Goal: Task Accomplishment & Management: Manage account settings

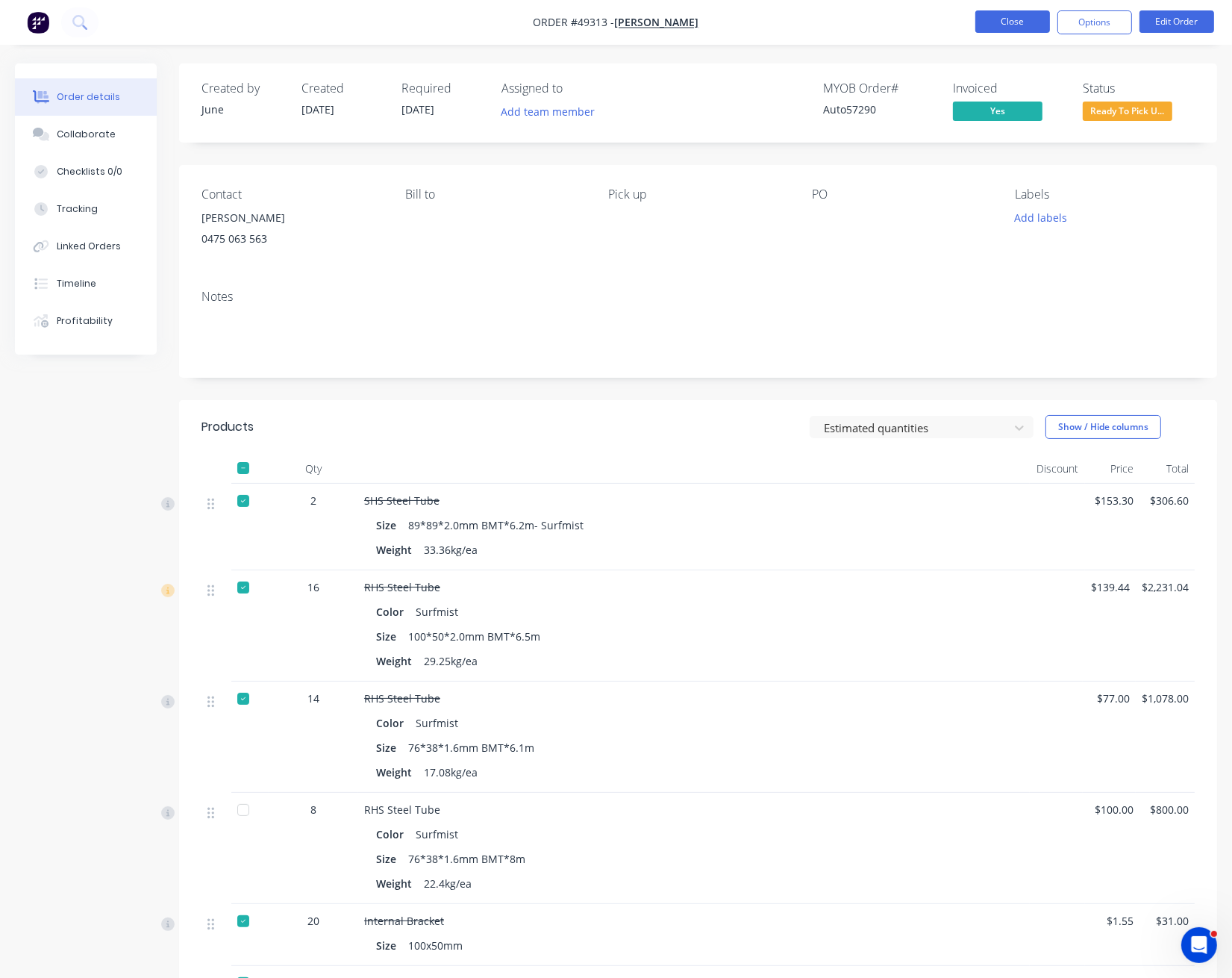
click at [1018, 21] on button "Close" at bounding box center [1012, 21] width 75 height 22
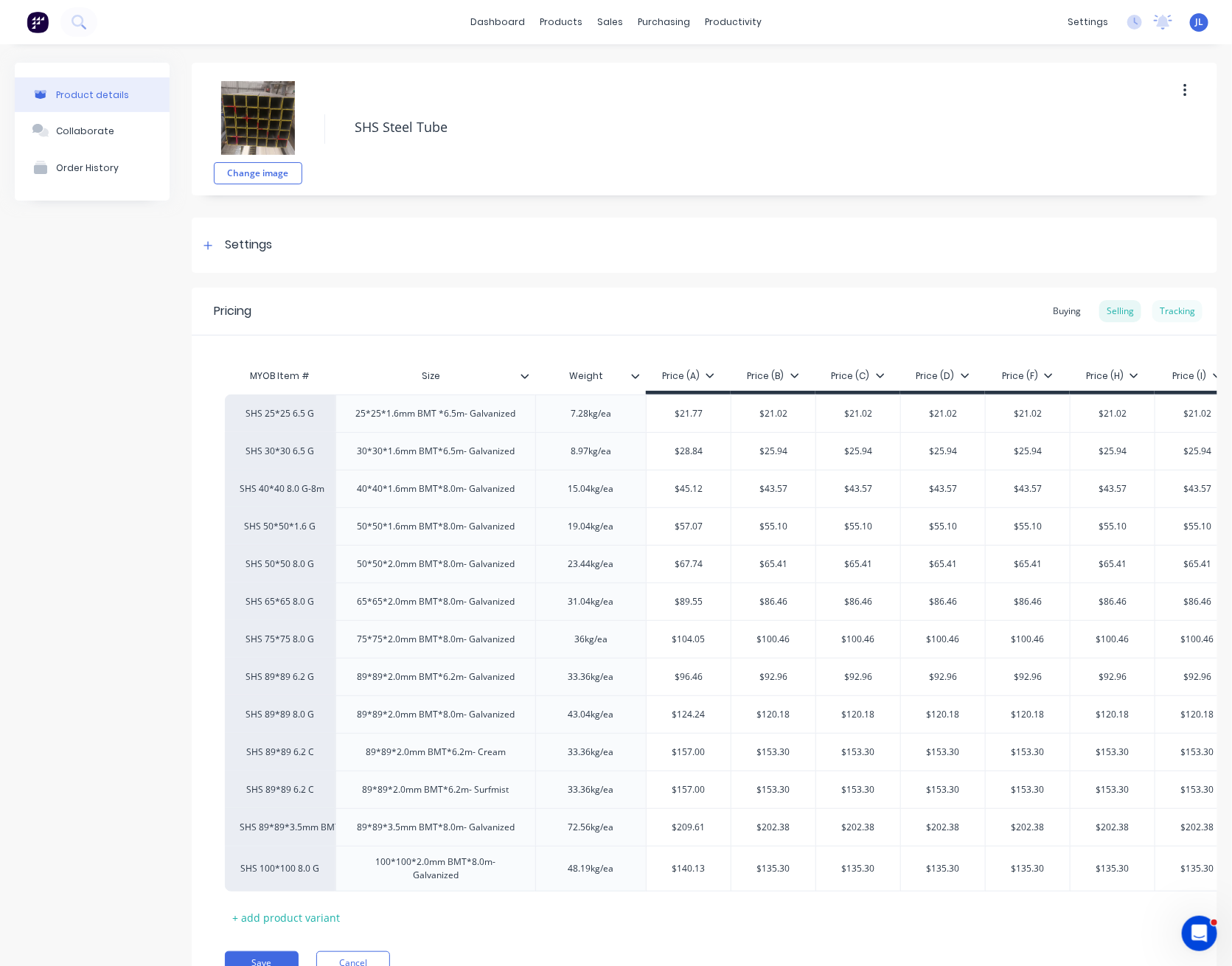
type textarea "x"
click at [1166, 315] on div "Tracking" at bounding box center [1176, 311] width 50 height 22
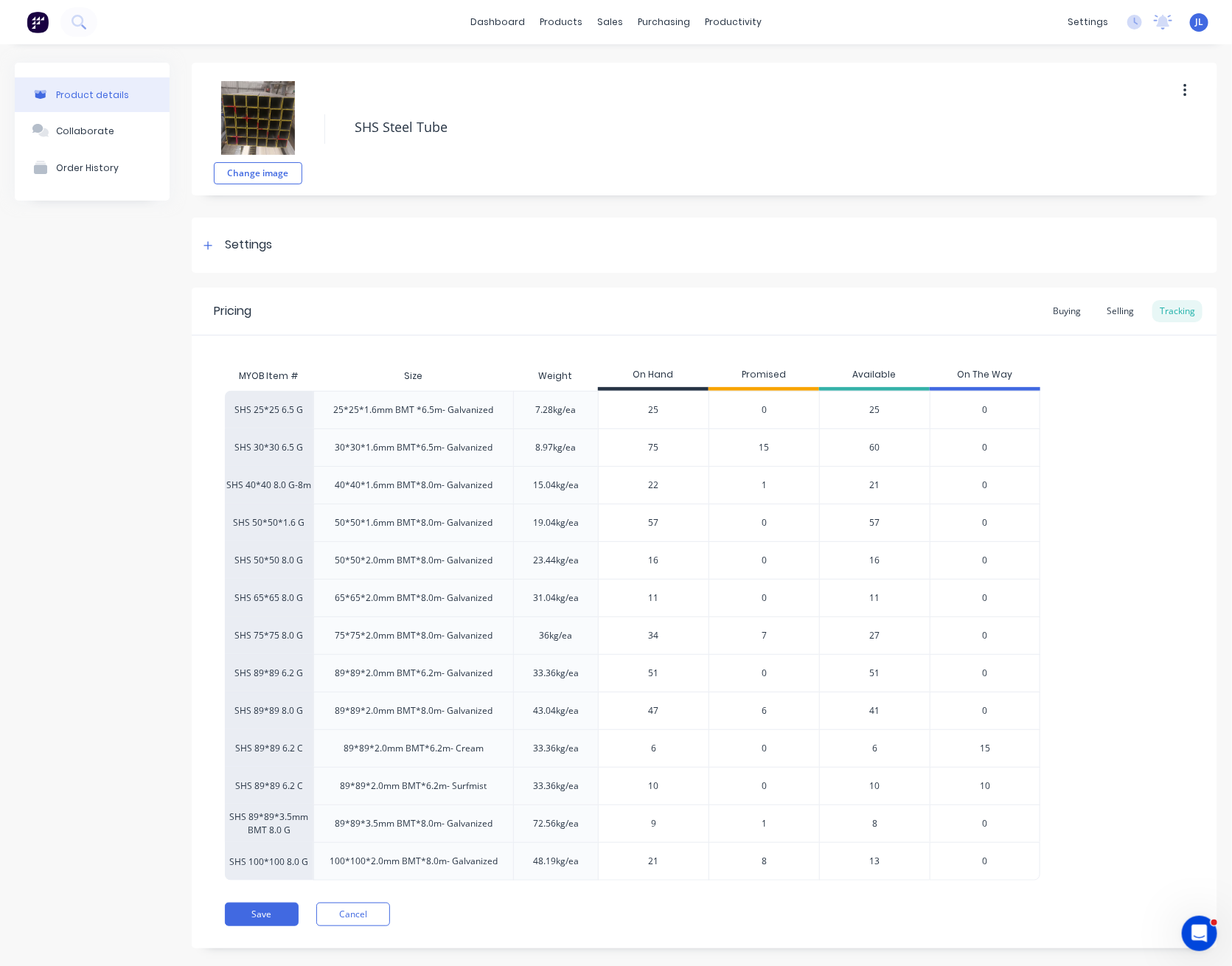
click at [762, 709] on span "6" at bounding box center [764, 710] width 5 height 13
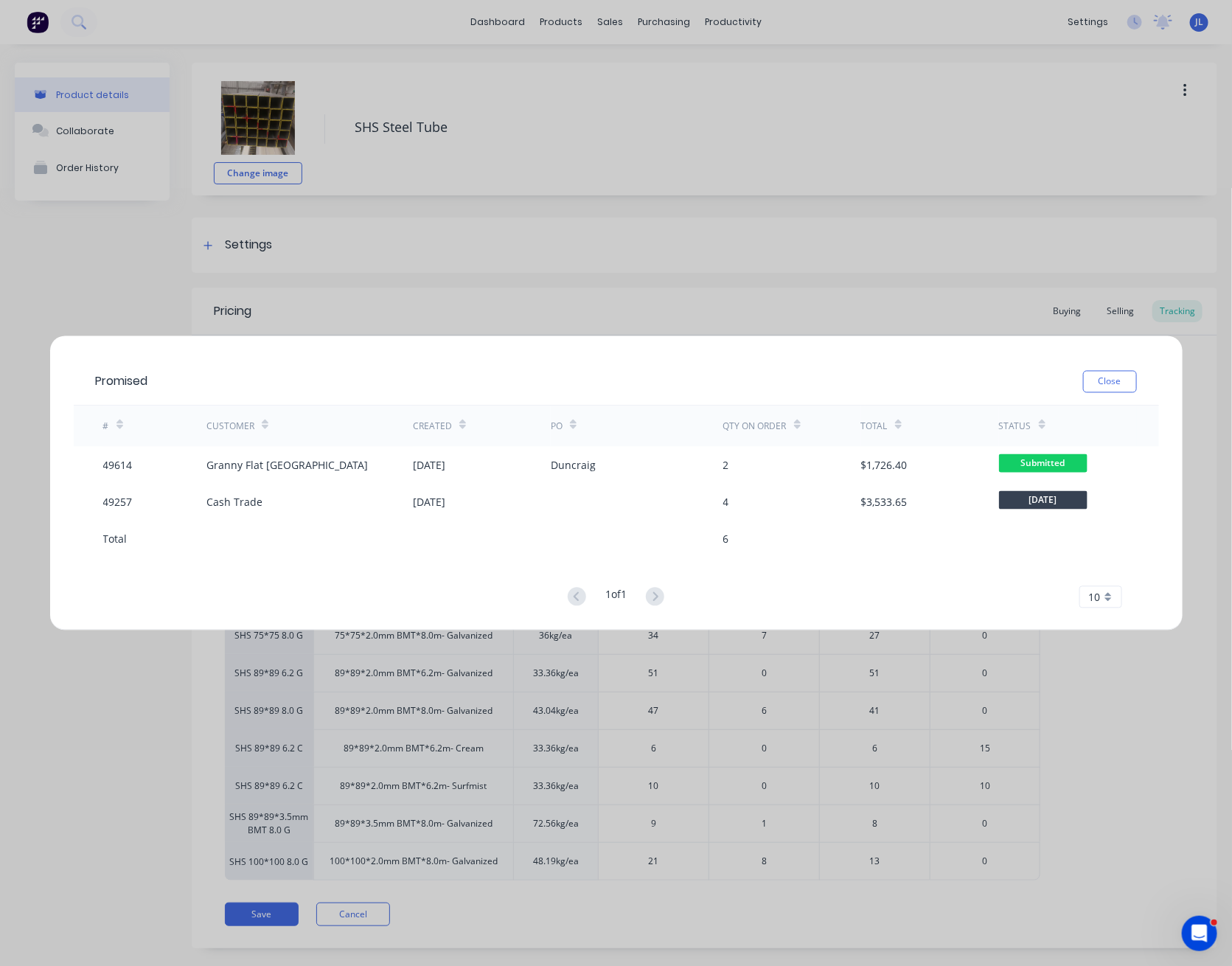
drag, startPoint x: 1135, startPoint y: 379, endPoint x: 1124, endPoint y: 379, distance: 11.0
click at [1134, 379] on button "Close" at bounding box center [1109, 381] width 54 height 22
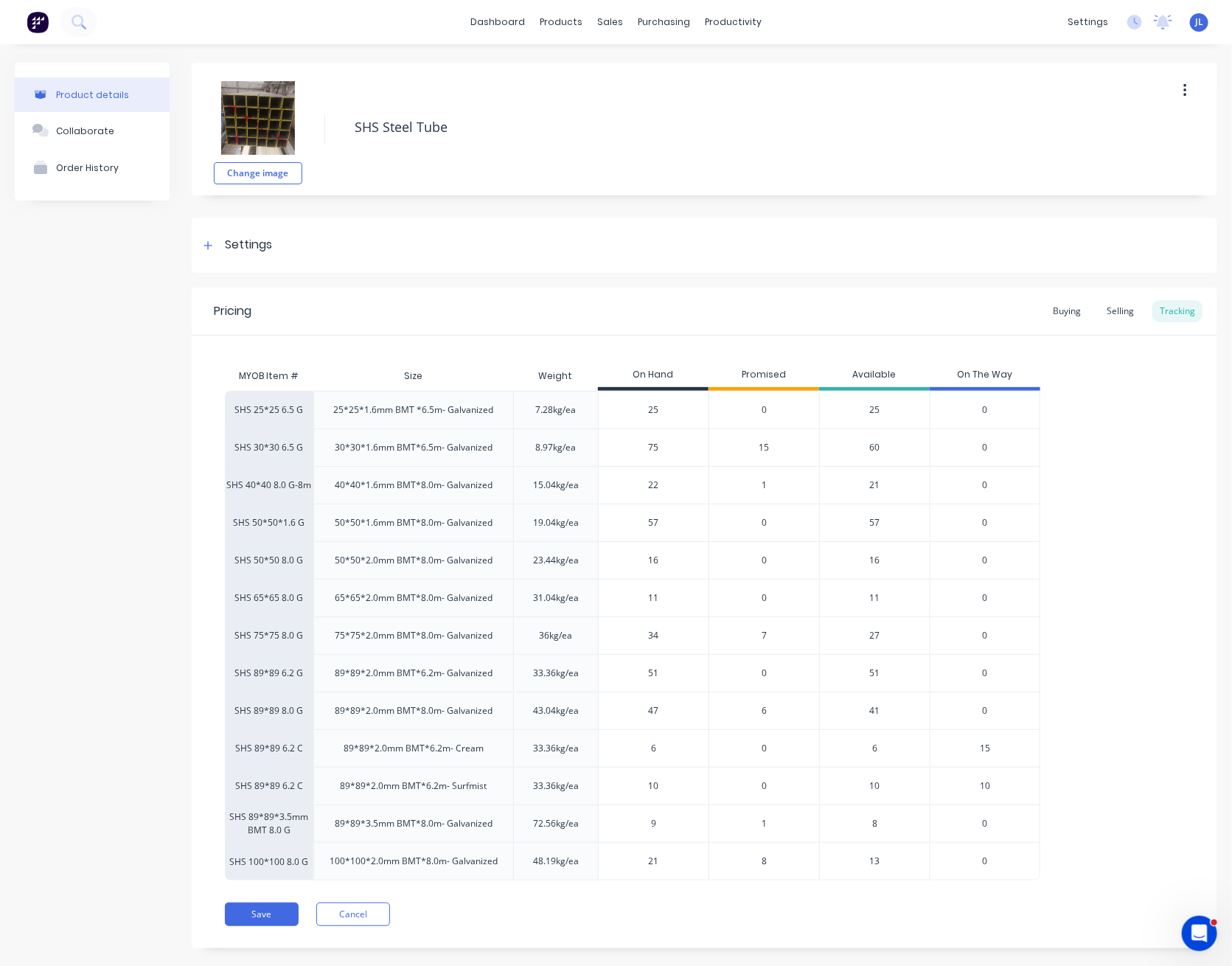
drag, startPoint x: 668, startPoint y: 786, endPoint x: 625, endPoint y: 753, distance: 54.2
click at [622, 784] on input "10" at bounding box center [653, 785] width 110 height 13
type input "9"
type textarea "x"
type input "9"
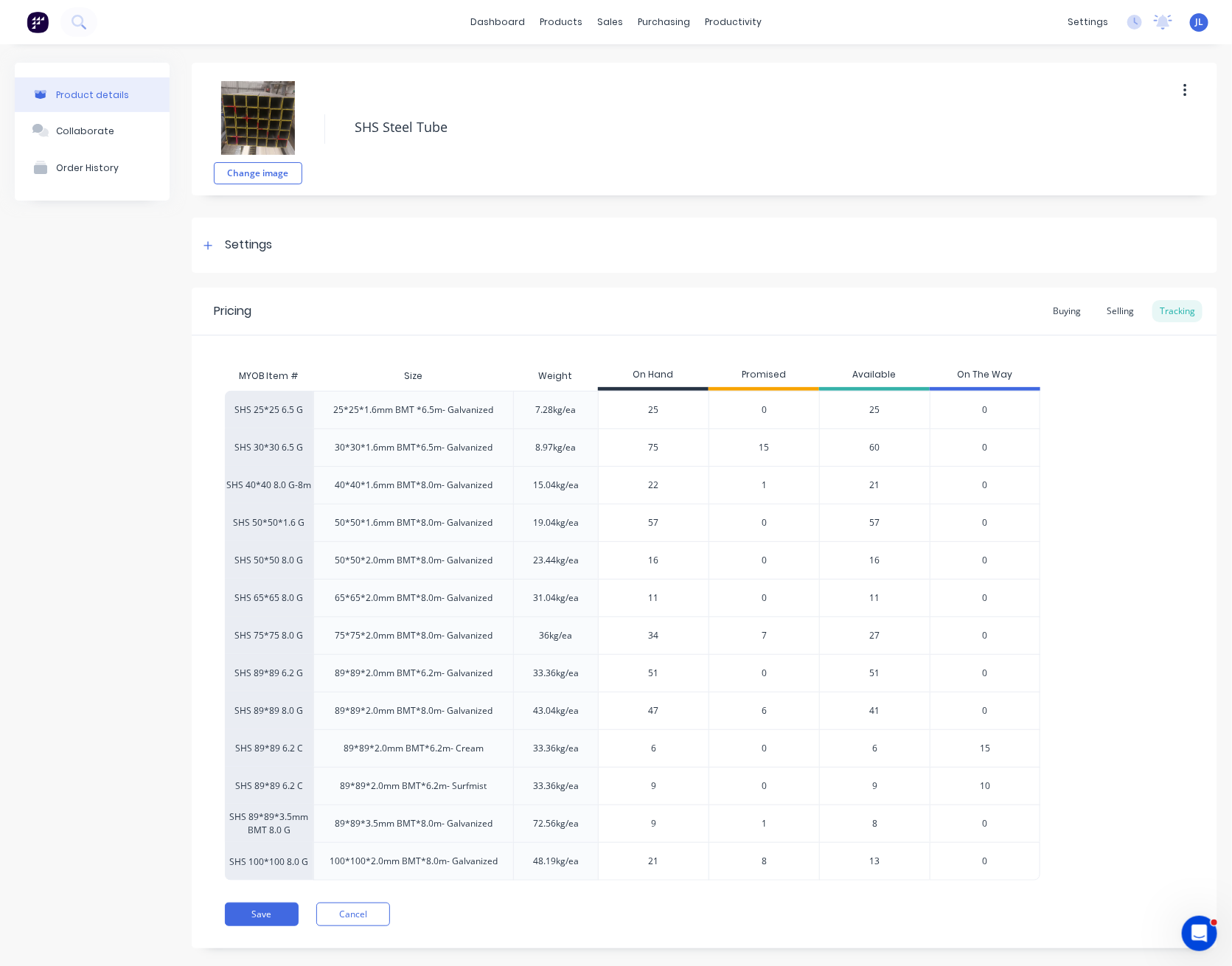
drag, startPoint x: 657, startPoint y: 827, endPoint x: 562, endPoint y: 823, distance: 95.1
click at [562, 823] on div "SHS 89*89*3.5mm BMT 8.0 G 89*89*3.5mm BMT*8.0m- Galvanized 72.56kg/ea 9 9 1 8 0" at bounding box center [632, 823] width 815 height 38
click at [762, 821] on span "1" at bounding box center [764, 823] width 5 height 13
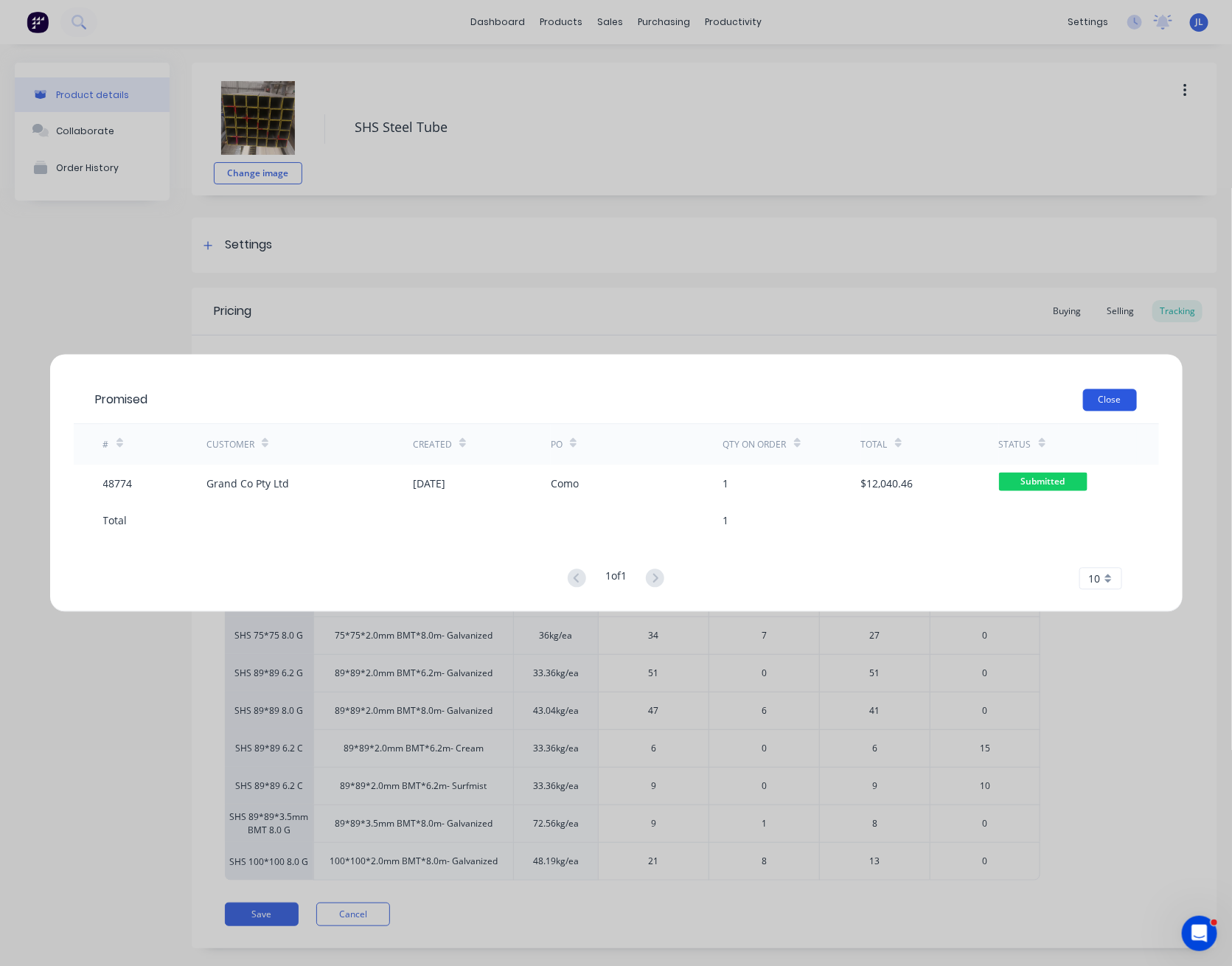
click at [1105, 402] on button "Close" at bounding box center [1109, 400] width 54 height 22
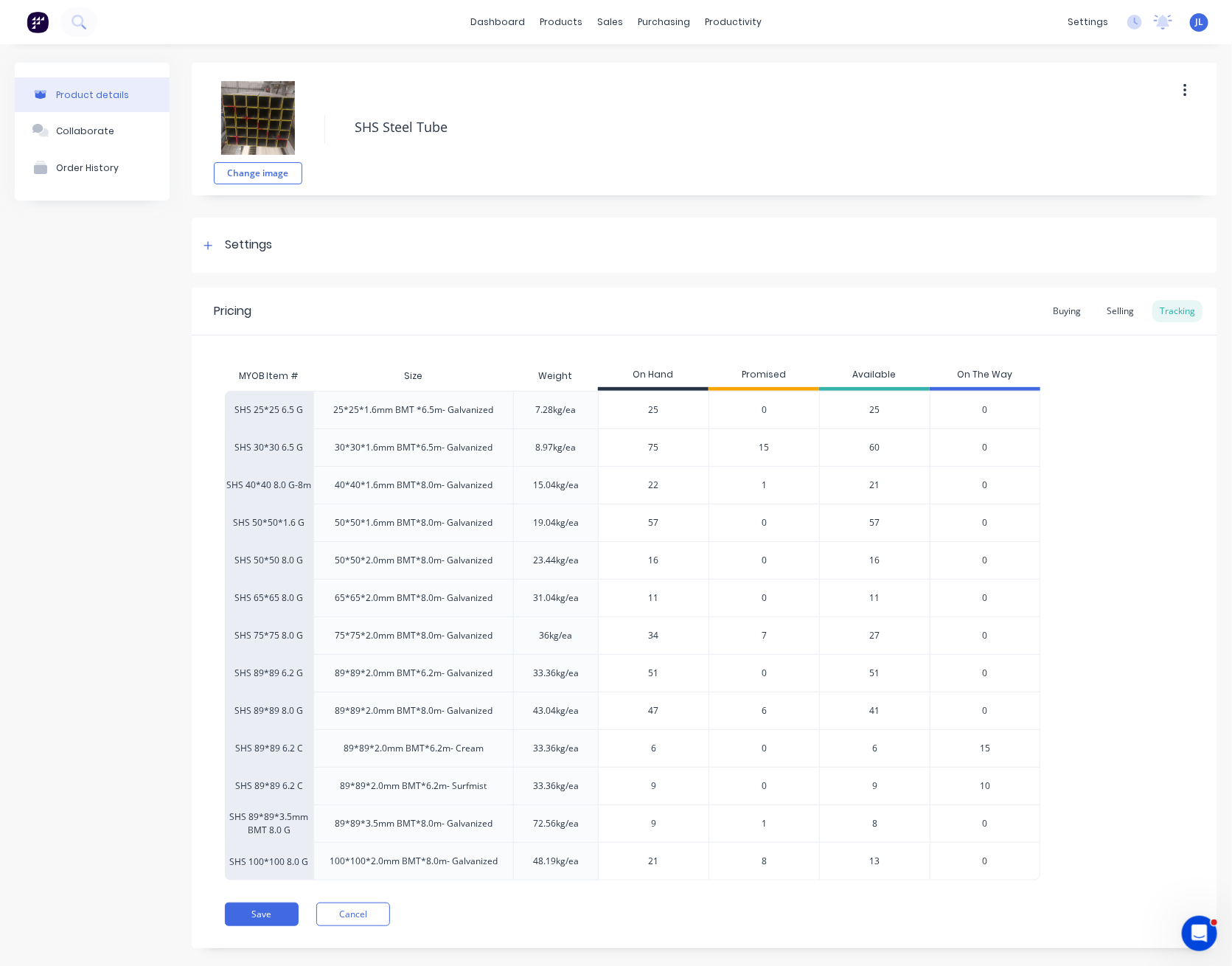
drag, startPoint x: 665, startPoint y: 824, endPoint x: 575, endPoint y: 817, distance: 90.3
click at [575, 817] on div "SHS 89*89*3.5mm BMT 8.0 G 89*89*3.5mm BMT*8.0m- Galvanized 72.56kg/ea 9 9 1 8 0" at bounding box center [632, 823] width 815 height 38
type input "7"
type textarea "x"
click at [614, 897] on div "Pricing Buying Selling Tracking MYOB Item # Size Weight On Hand Promised Availa…" at bounding box center [704, 618] width 1026 height 661
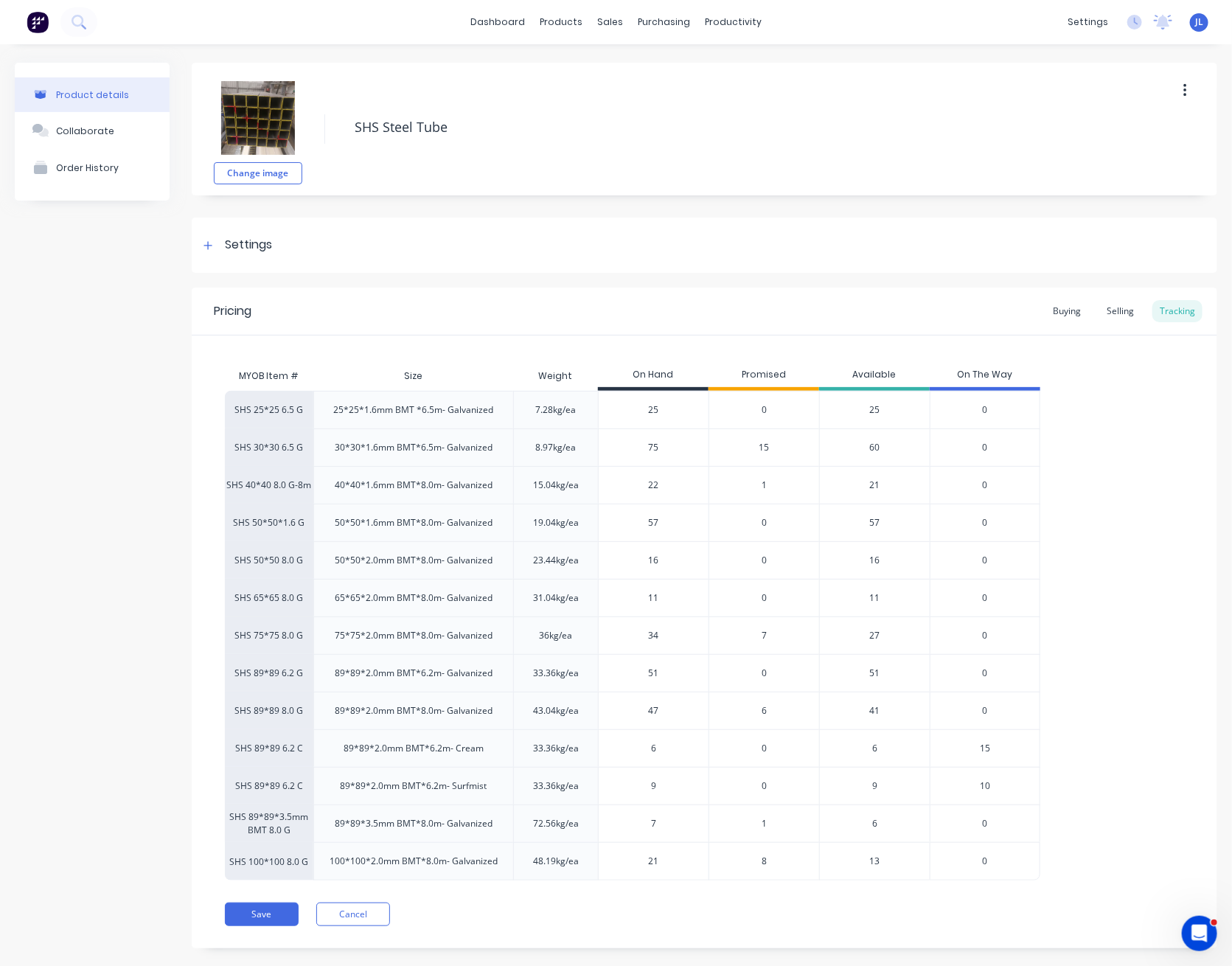
drag, startPoint x: 658, startPoint y: 823, endPoint x: 635, endPoint y: 822, distance: 23.0
click at [635, 822] on input "7" at bounding box center [653, 823] width 110 height 13
type input "6"
type textarea "x"
type input "6"
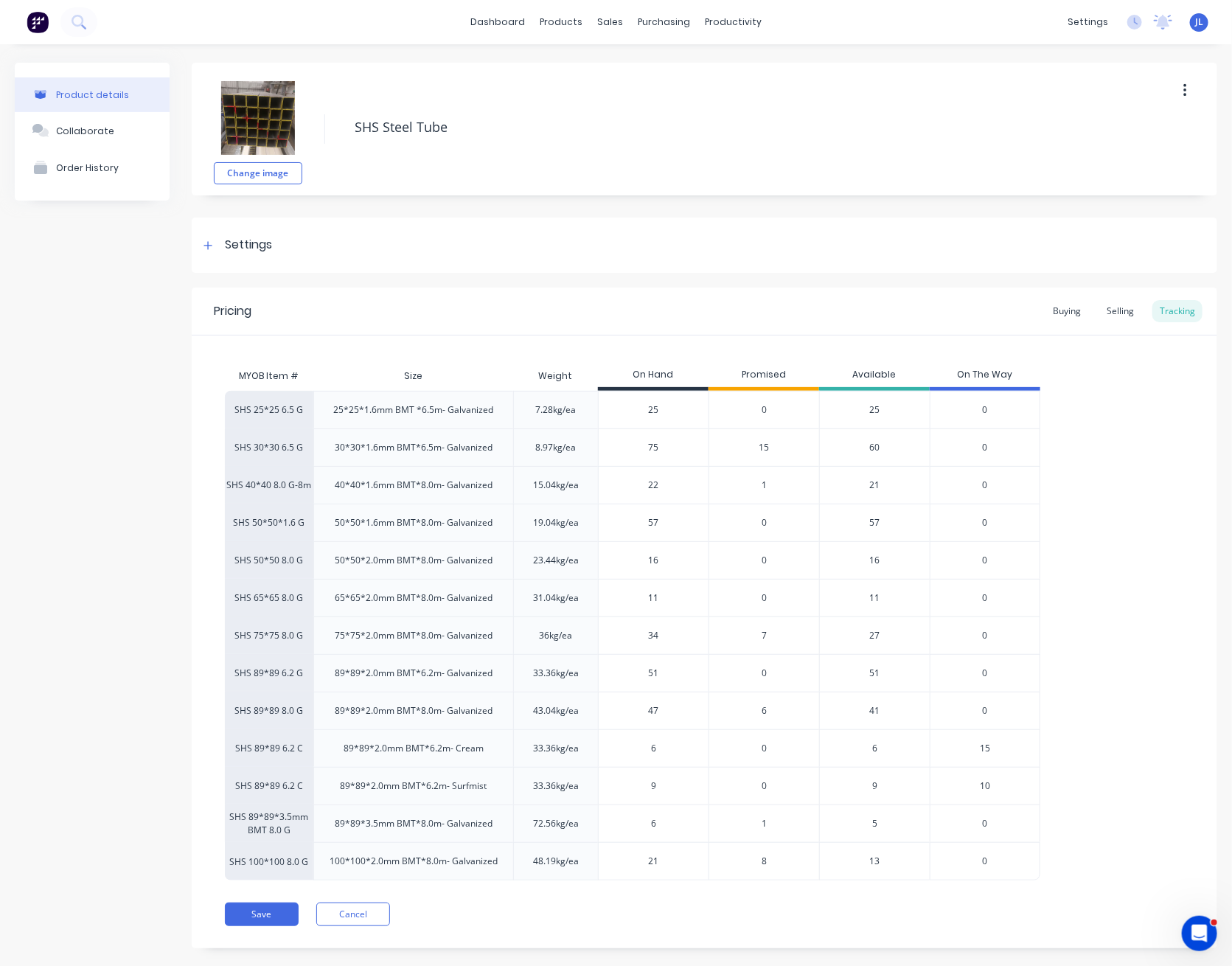
click at [818, 896] on div "Pricing Buying Selling Tracking MYOB Item # Size Weight On Hand Promised Availa…" at bounding box center [704, 618] width 1026 height 661
click at [765, 865] on span "8" at bounding box center [764, 861] width 5 height 13
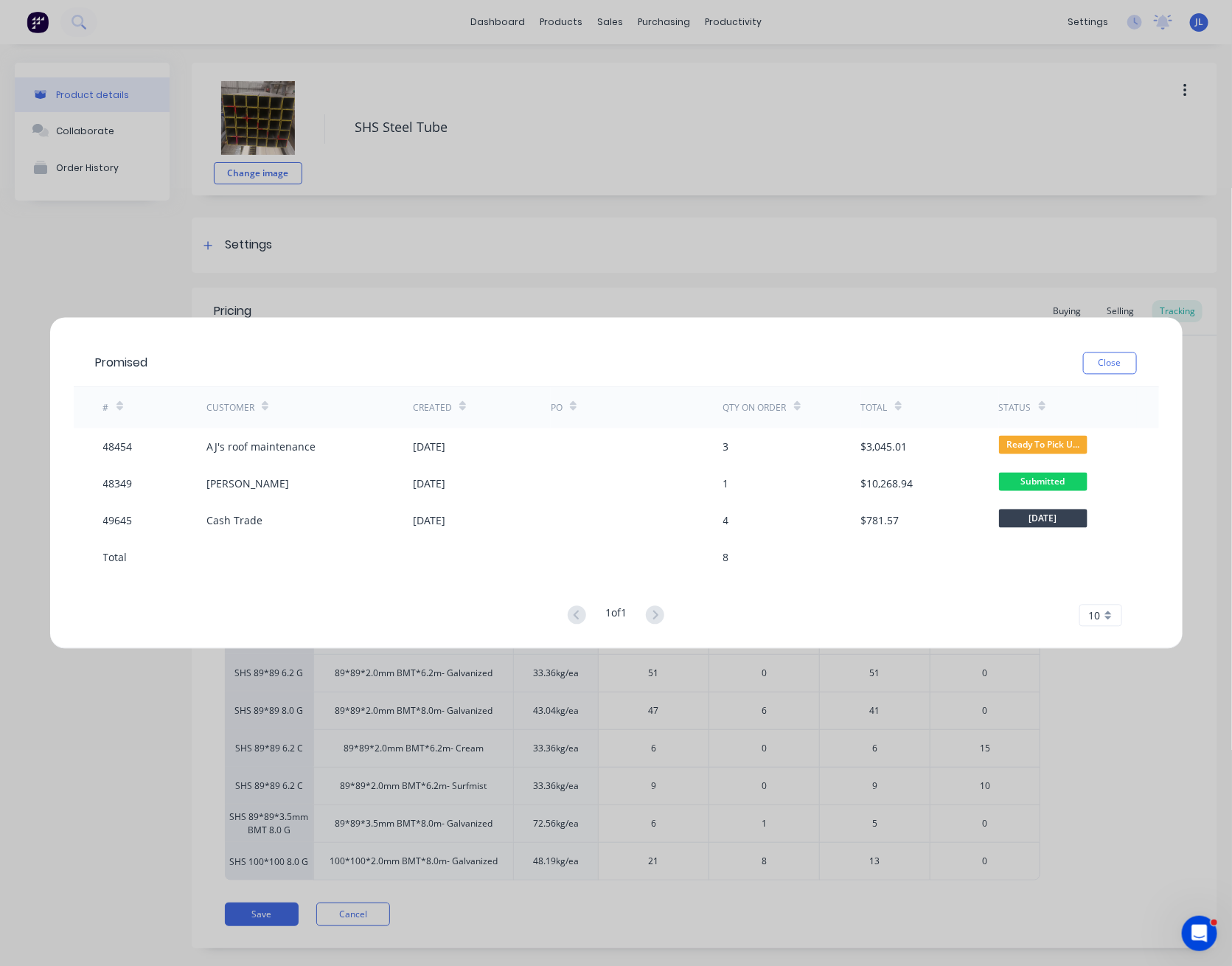
click at [1105, 355] on button "Close" at bounding box center [1109, 363] width 54 height 22
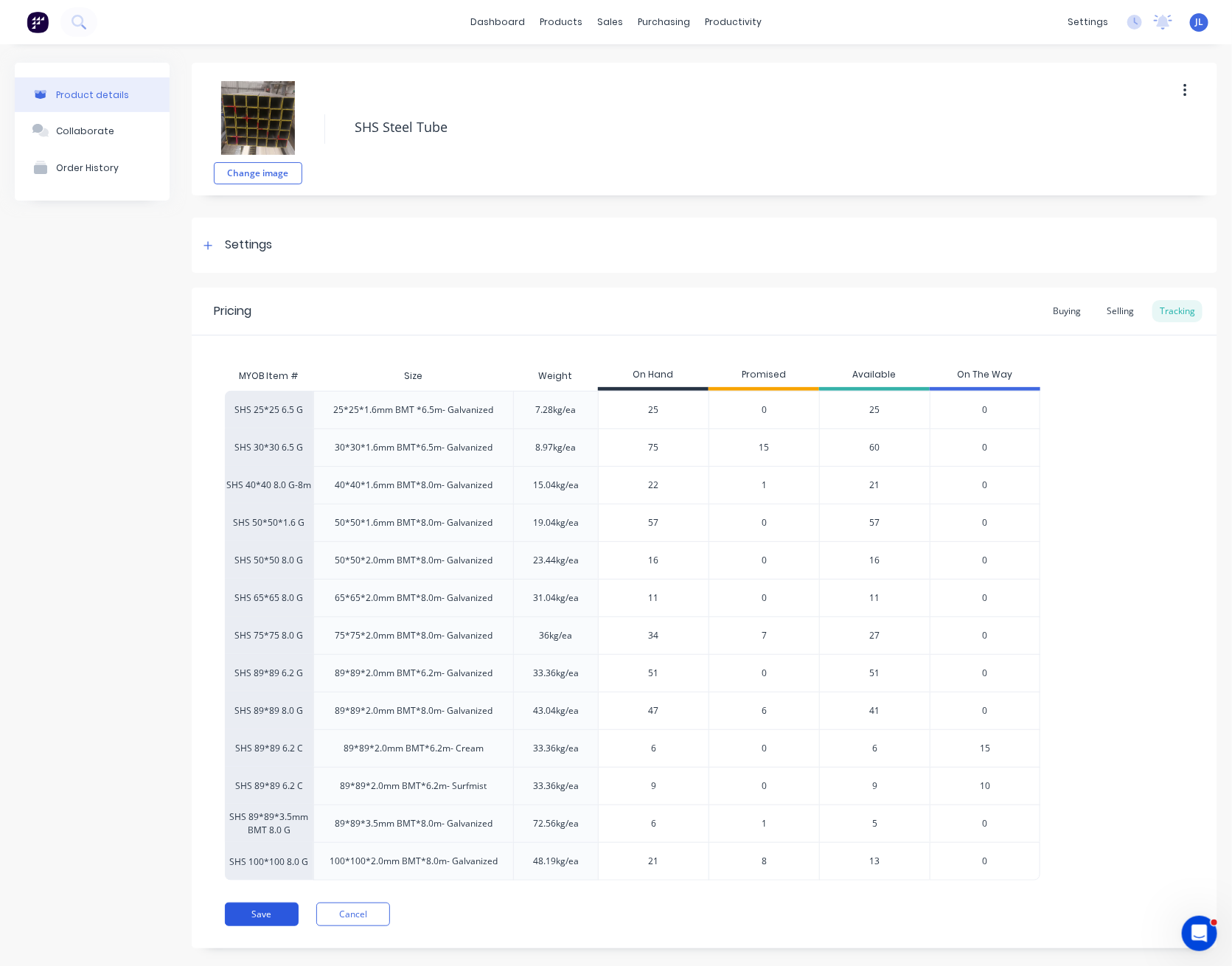
click at [249, 914] on button "Save" at bounding box center [262, 914] width 74 height 24
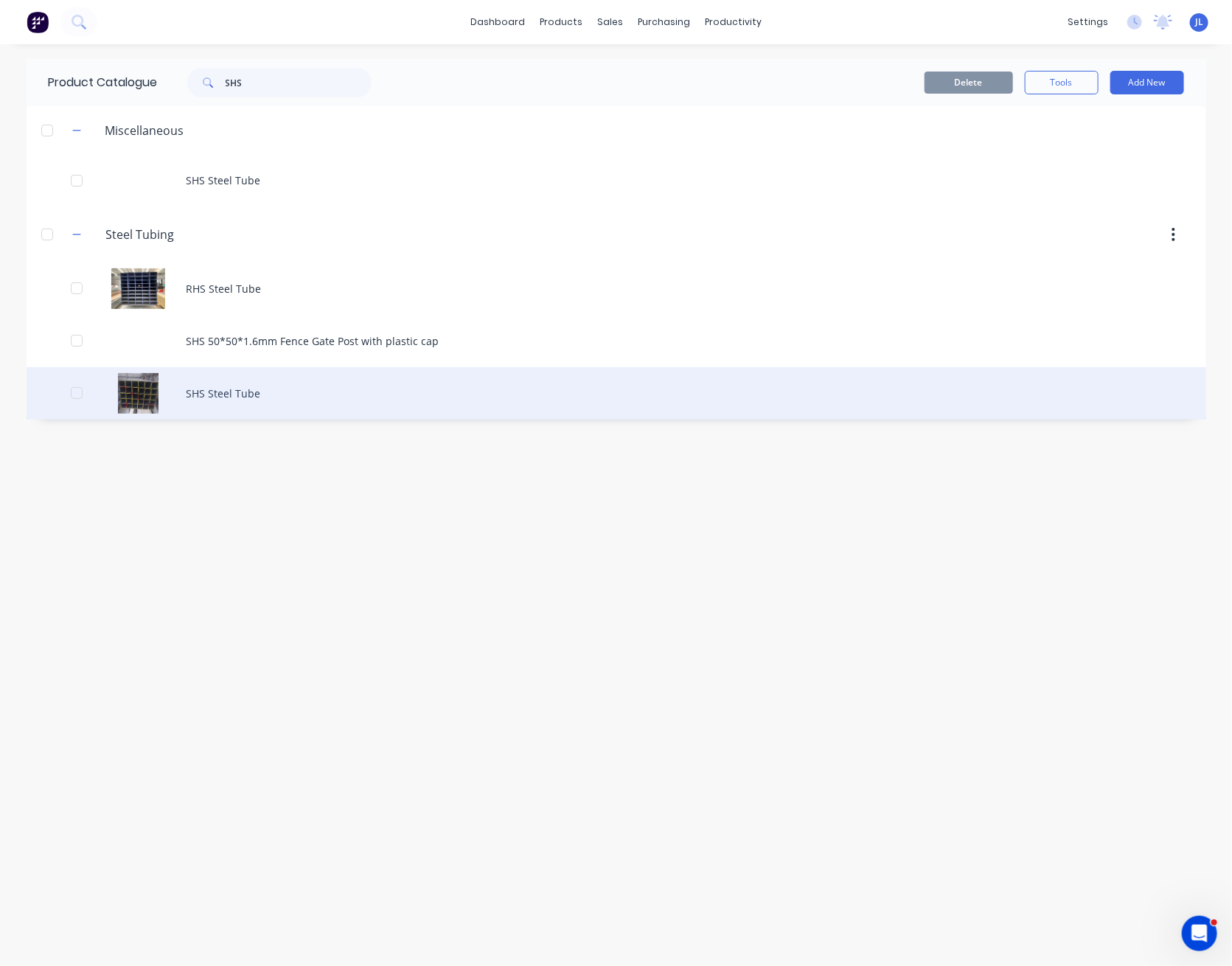
click at [227, 375] on div "SHS Steel Tube" at bounding box center [616, 393] width 1179 height 52
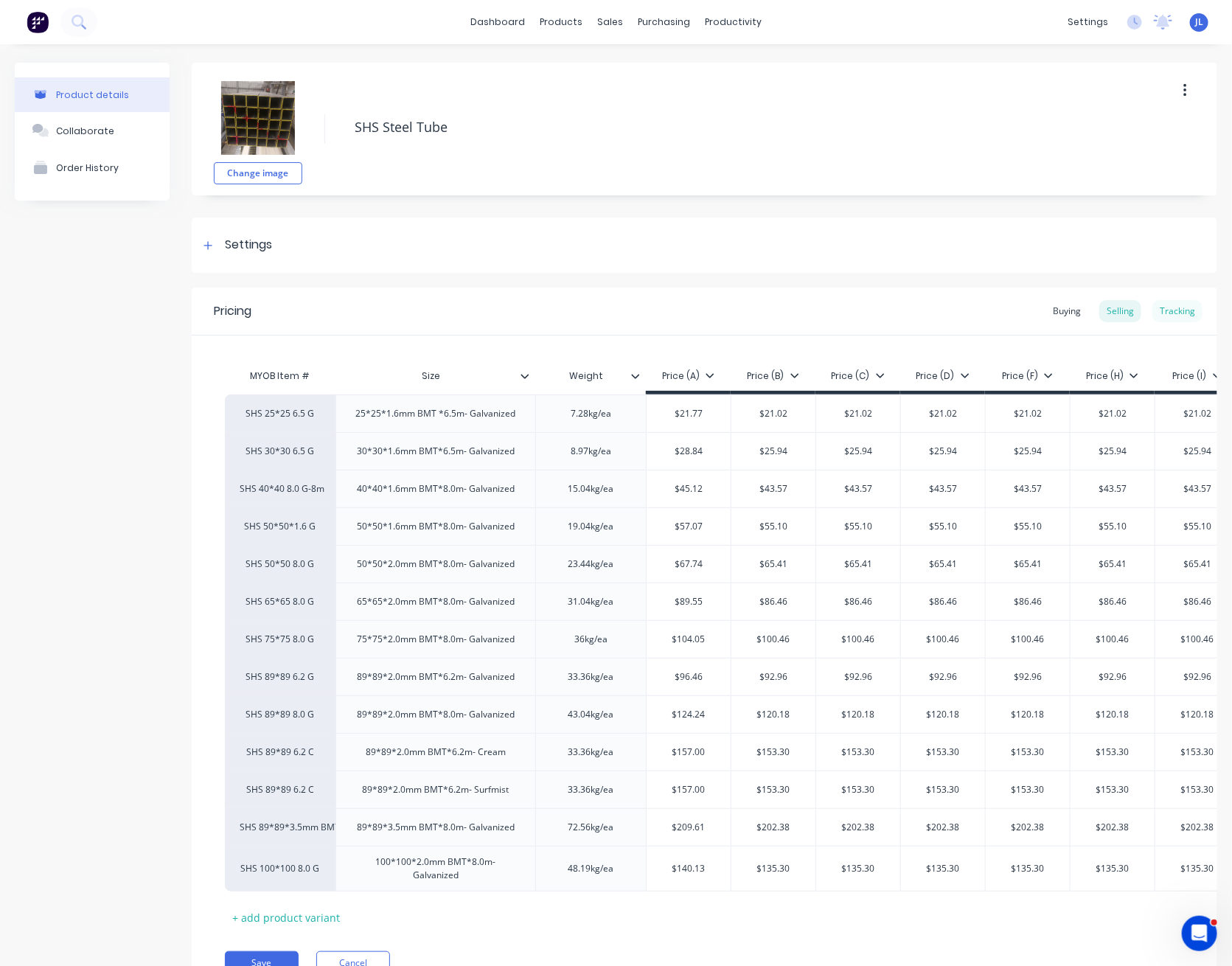
click at [1184, 303] on div "Tracking" at bounding box center [1176, 311] width 50 height 22
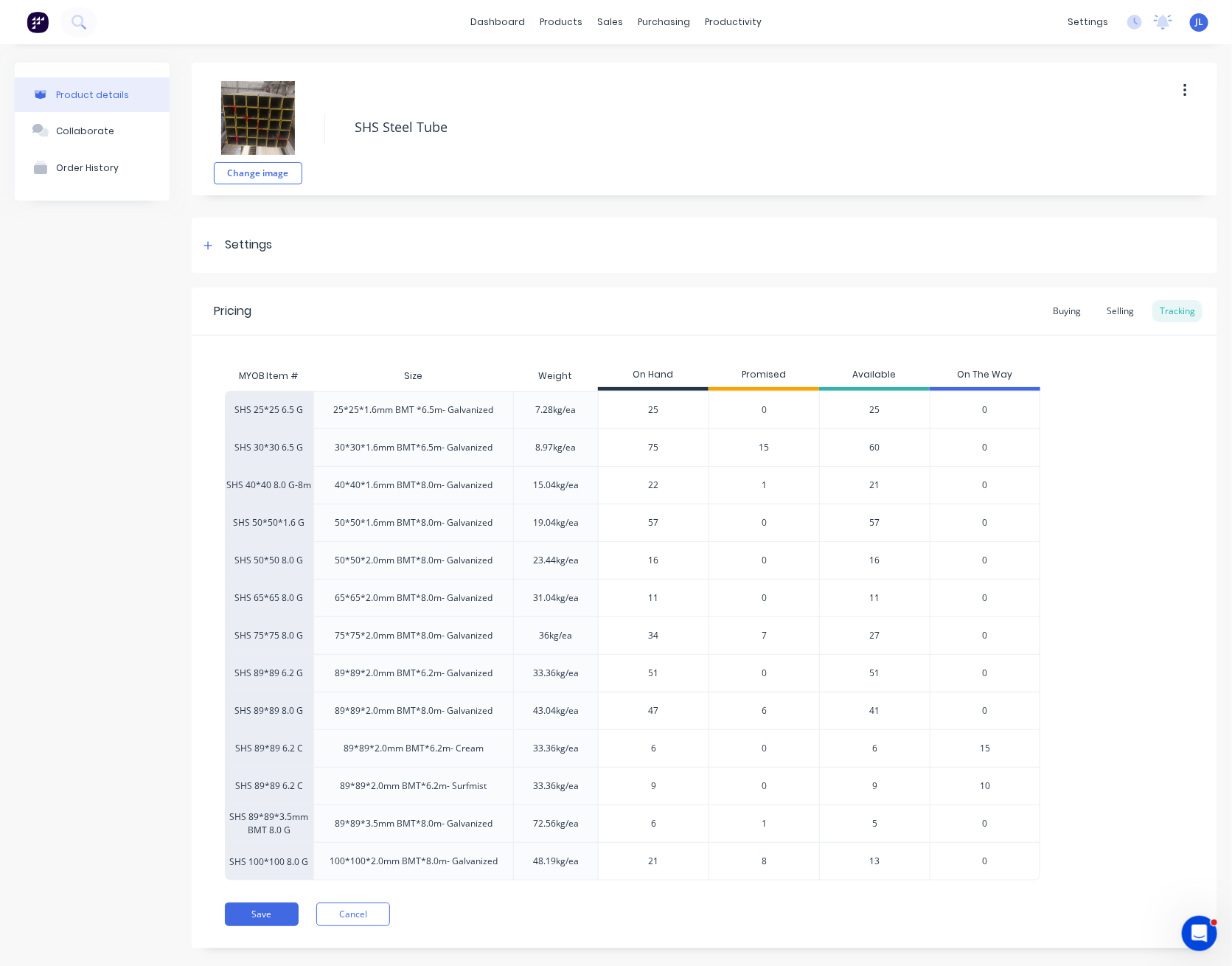
click at [762, 860] on span "8" at bounding box center [764, 861] width 5 height 13
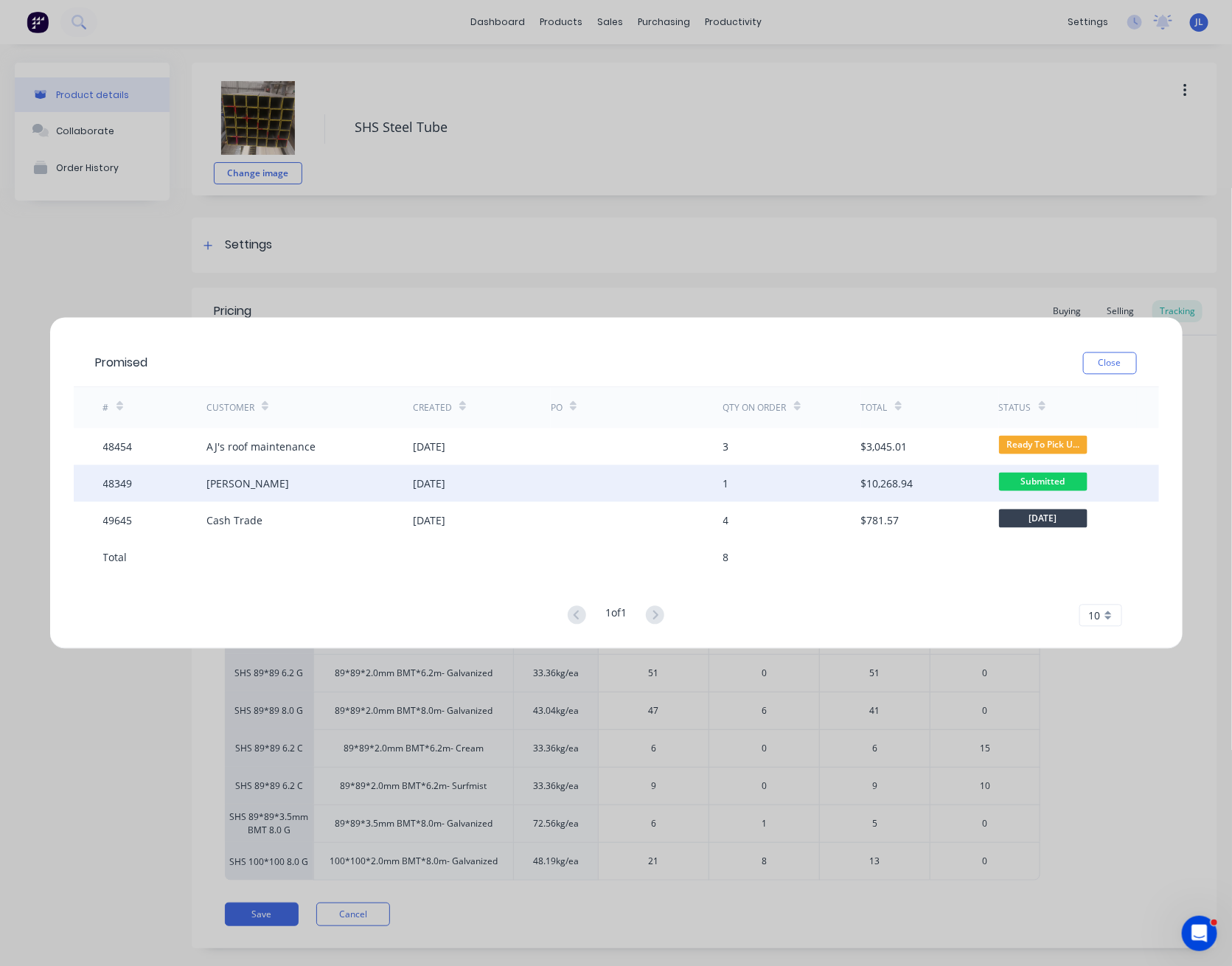
click at [486, 473] on div "11 Sep 2025" at bounding box center [482, 483] width 138 height 37
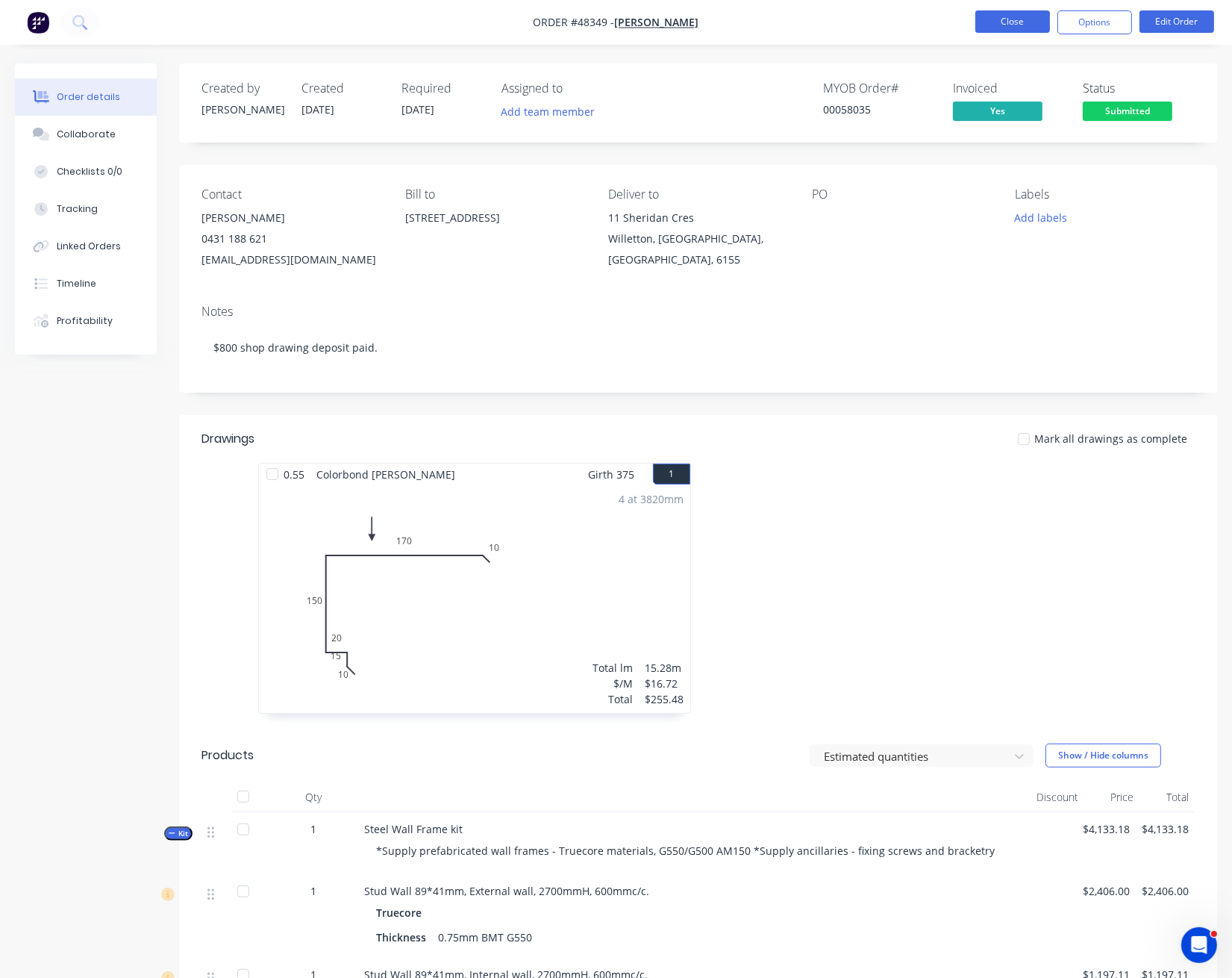
click at [1004, 22] on button "Close" at bounding box center [1012, 21] width 75 height 22
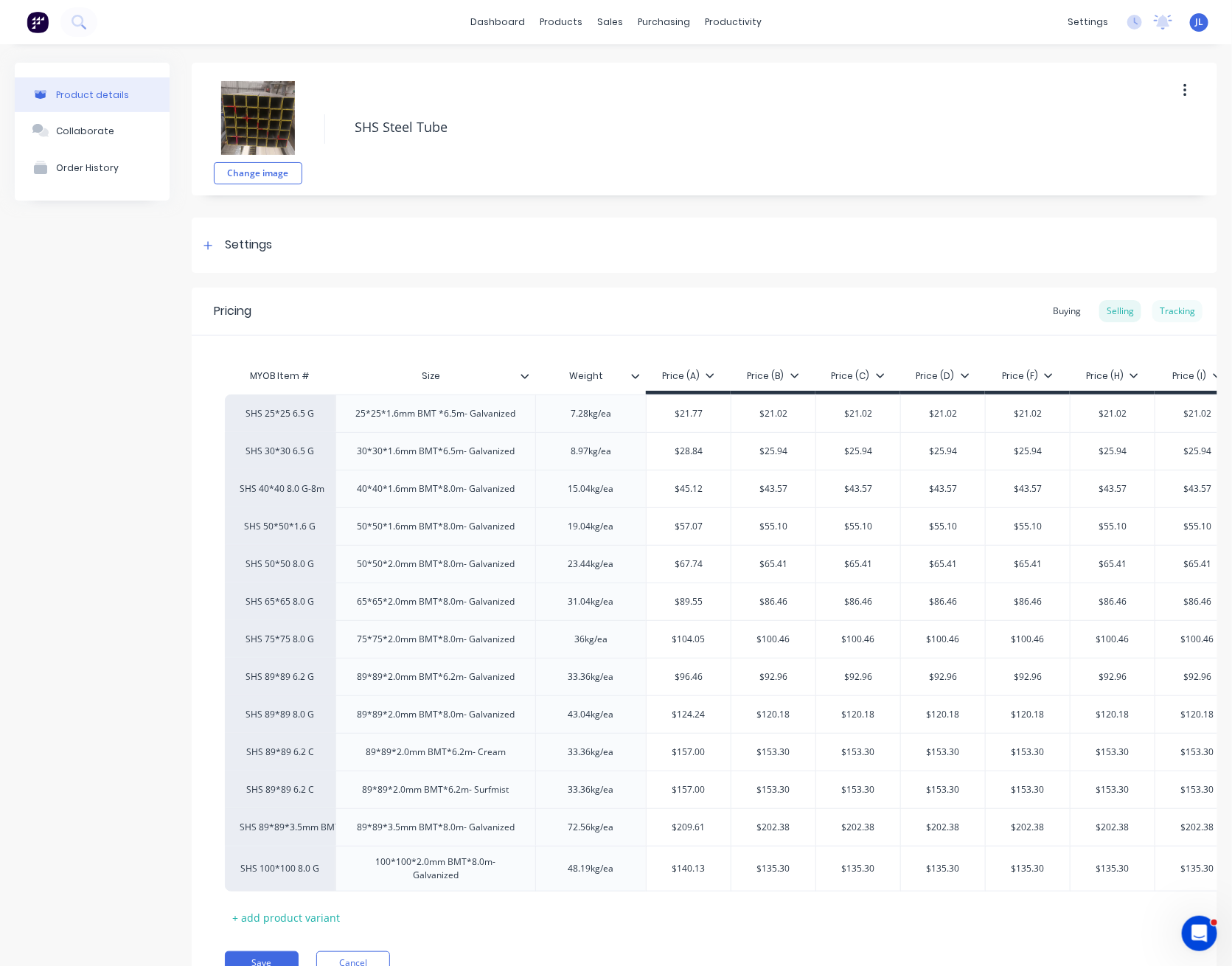
click at [1164, 311] on div "Tracking" at bounding box center [1176, 311] width 50 height 22
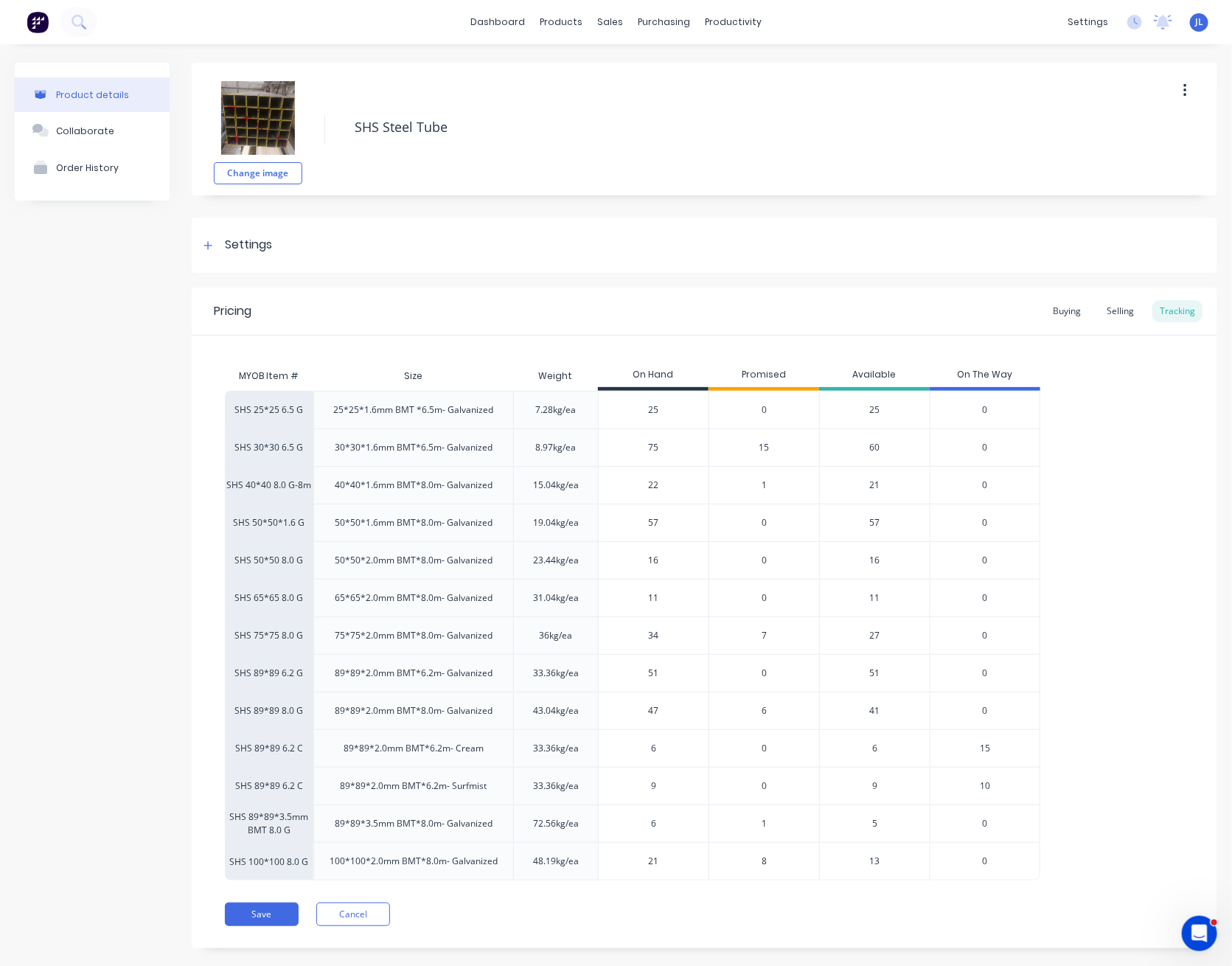
click at [764, 860] on span "8" at bounding box center [764, 861] width 5 height 13
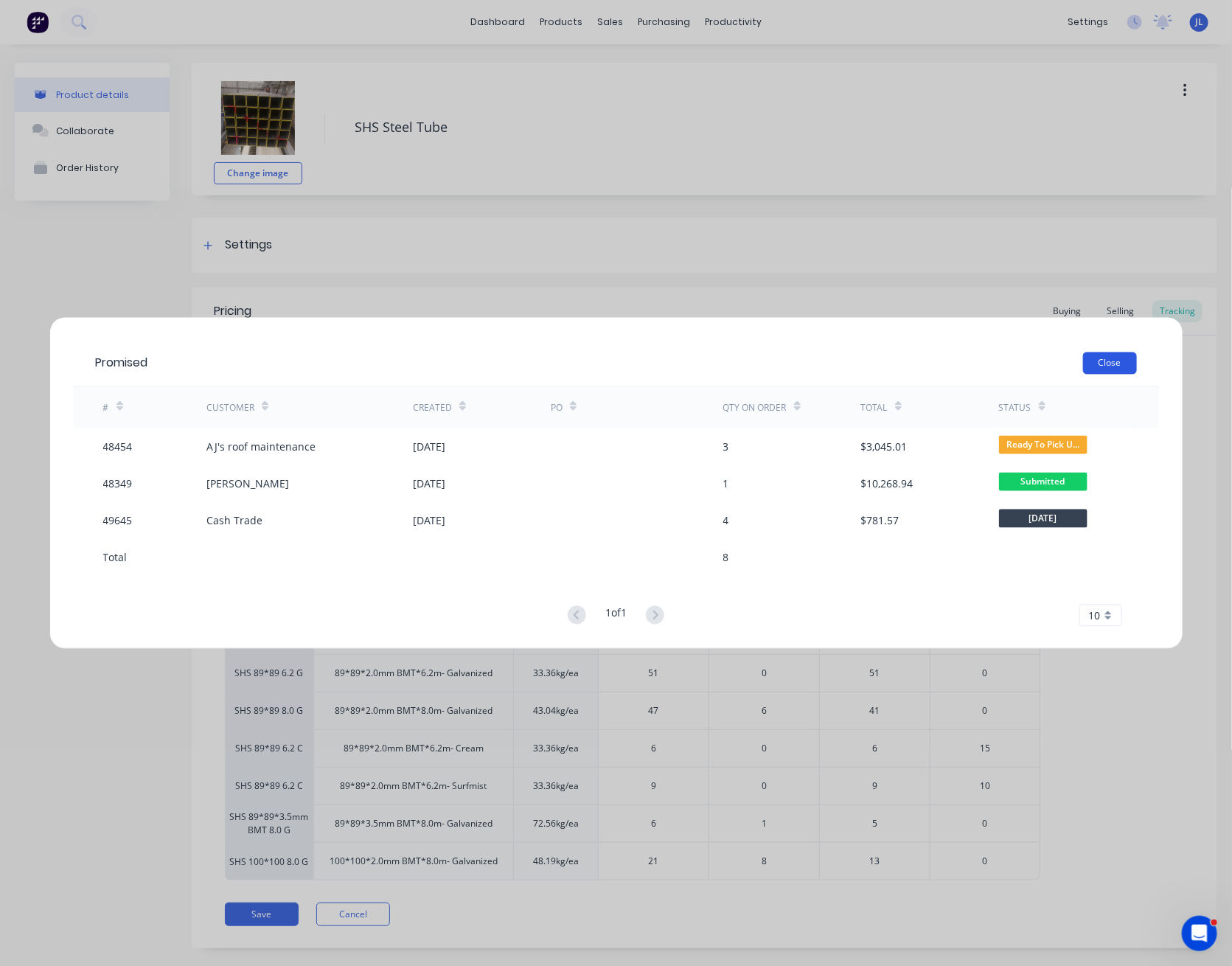
click at [1121, 357] on button "Close" at bounding box center [1109, 363] width 54 height 22
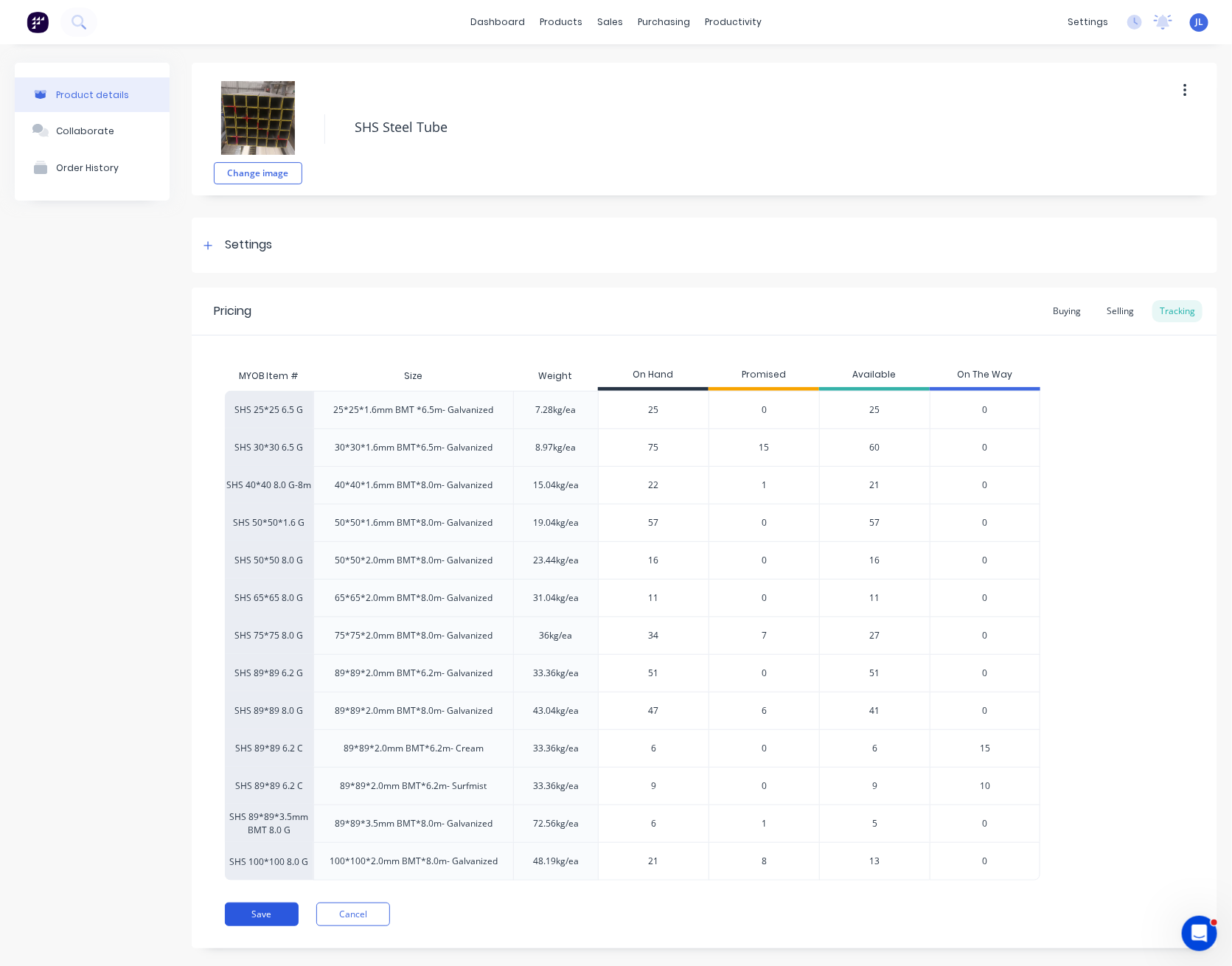
click at [266, 913] on button "Save" at bounding box center [262, 914] width 74 height 24
type textarea "x"
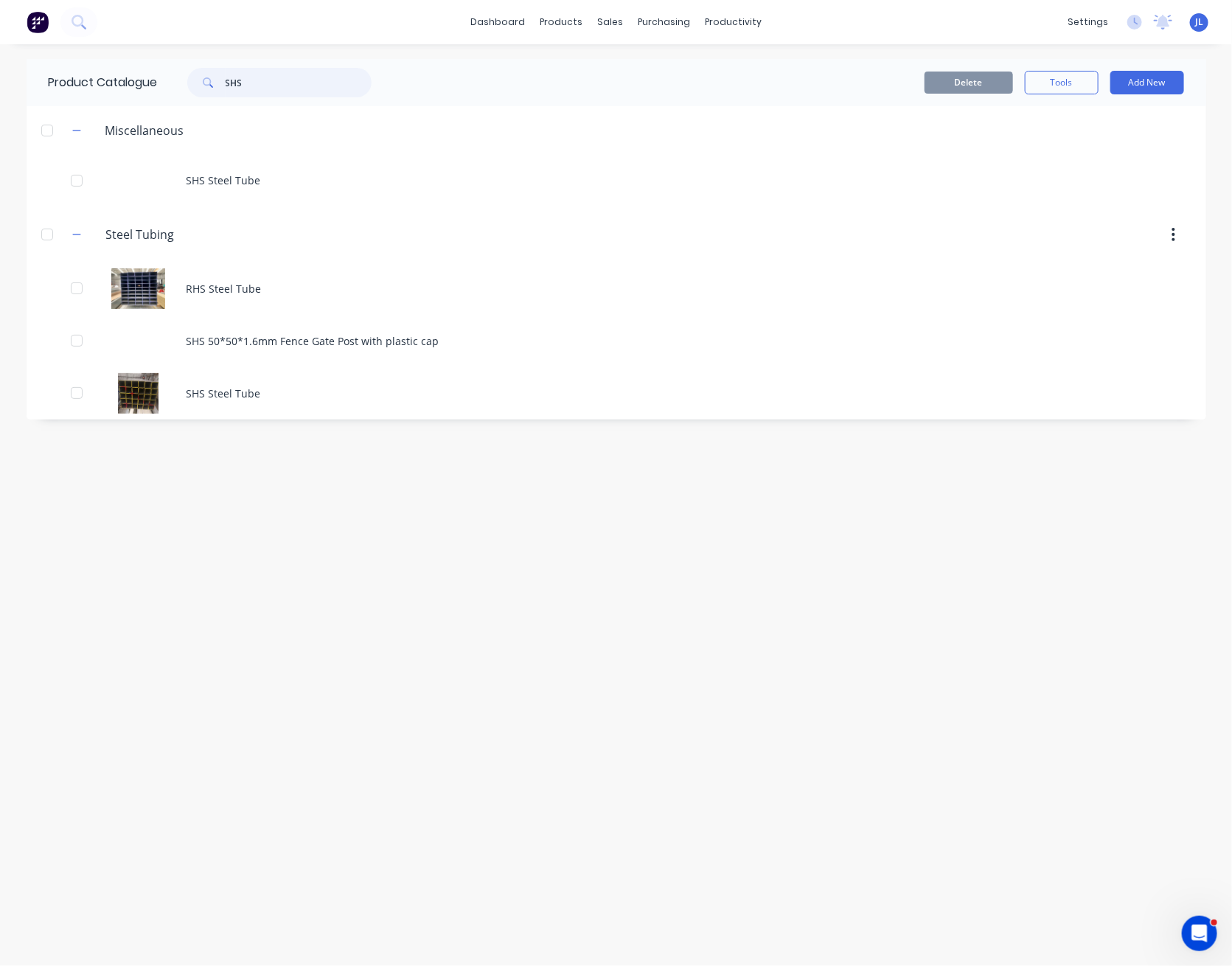
click at [280, 82] on input "SHS" at bounding box center [298, 82] width 146 height 29
click at [280, 81] on input "SHS" at bounding box center [298, 82] width 146 height 29
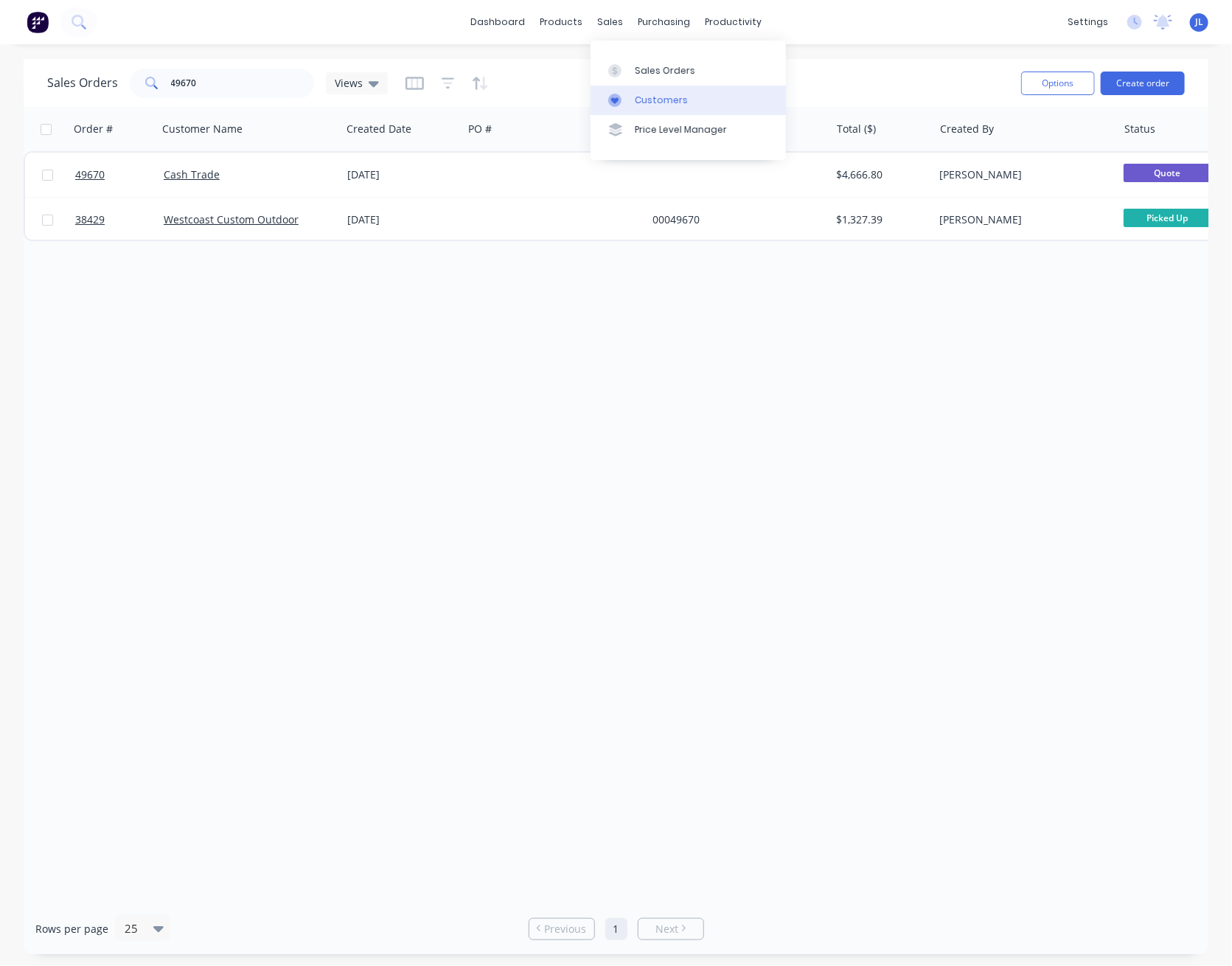
click at [640, 104] on div "Customers" at bounding box center [661, 100] width 53 height 13
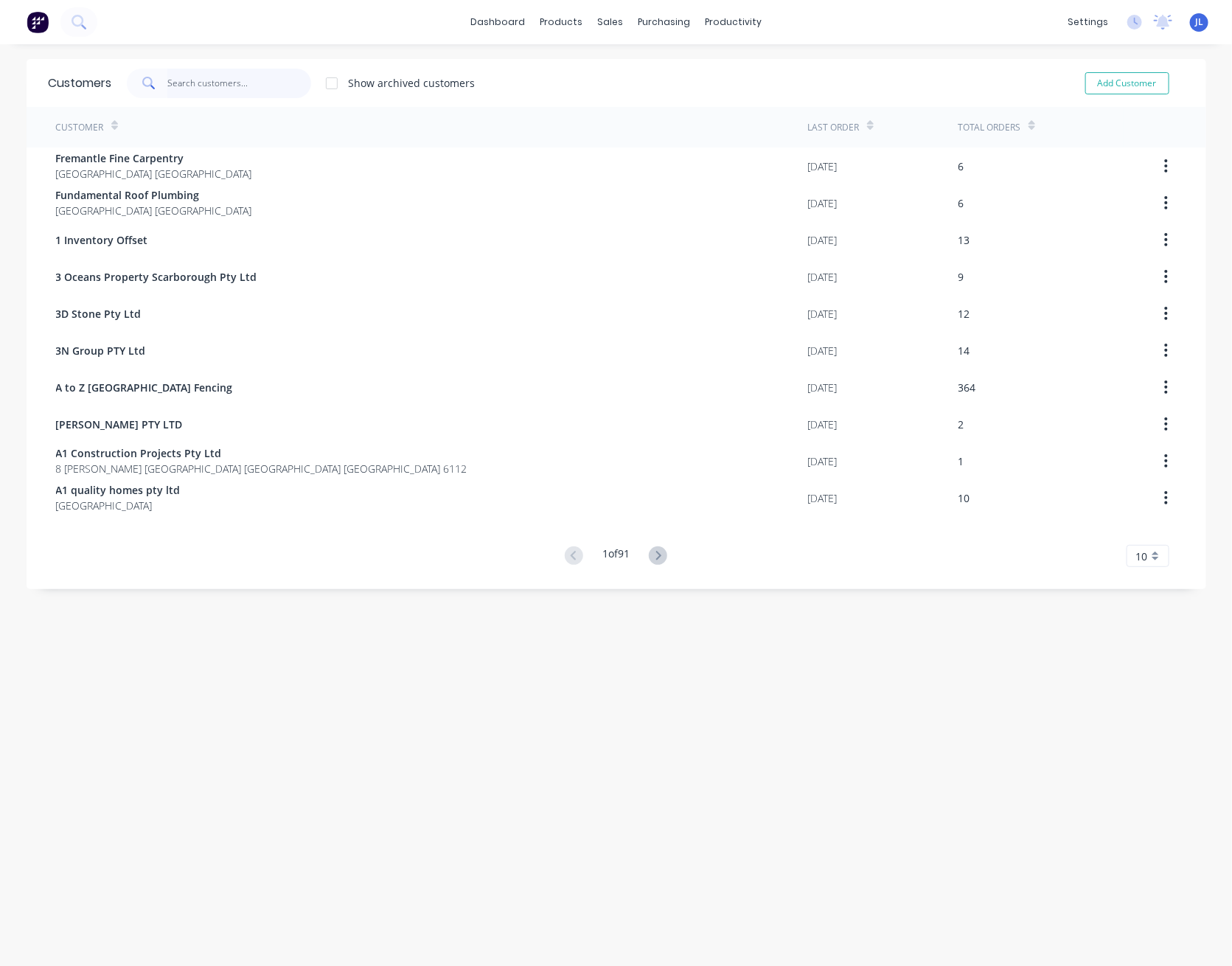
click at [222, 81] on input "text" at bounding box center [239, 83] width 144 height 29
click at [697, 106] on div "Suppliers" at bounding box center [688, 100] width 44 height 13
